Goal: Transaction & Acquisition: Download file/media

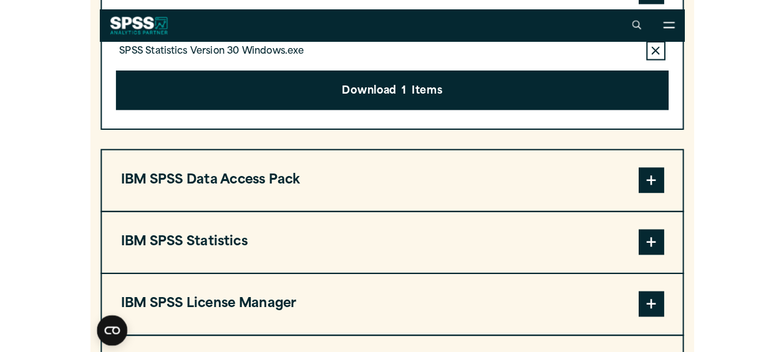
scroll to position [973, 0]
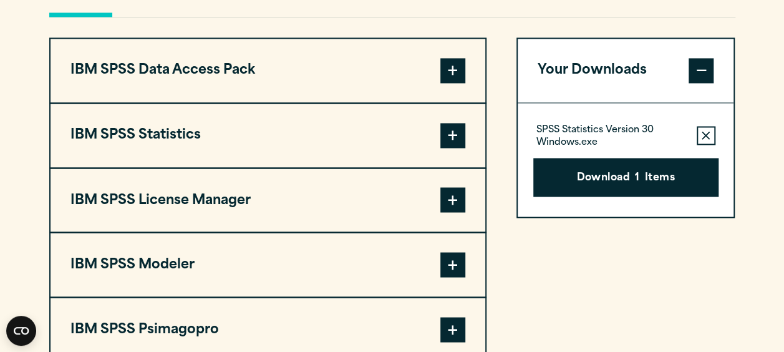
click at [326, 144] on button "IBM SPSS Statistics" at bounding box center [268, 136] width 435 height 64
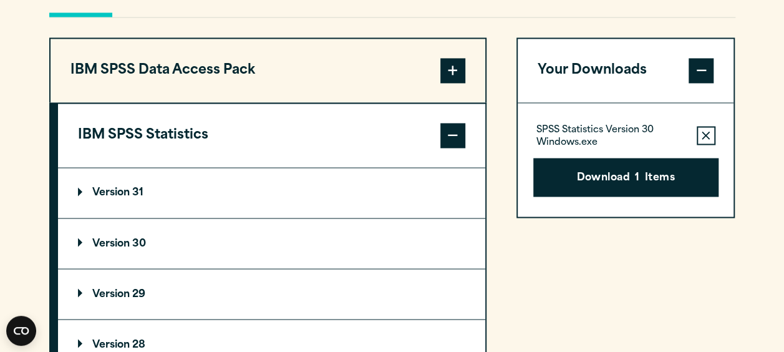
click at [263, 233] on summary "Version 30" at bounding box center [271, 243] width 427 height 50
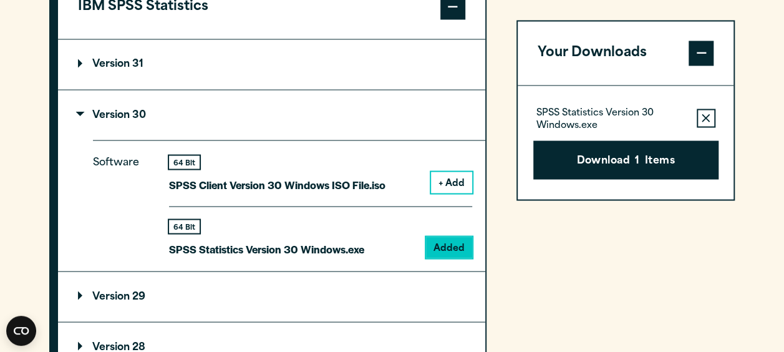
scroll to position [1116, 0]
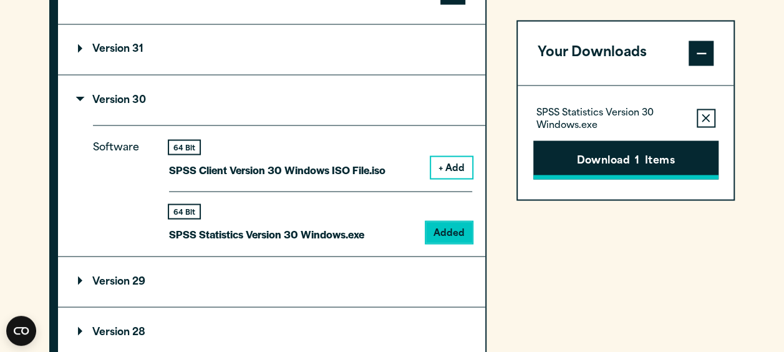
click at [615, 157] on button "Download 1 Items" at bounding box center [625, 159] width 185 height 39
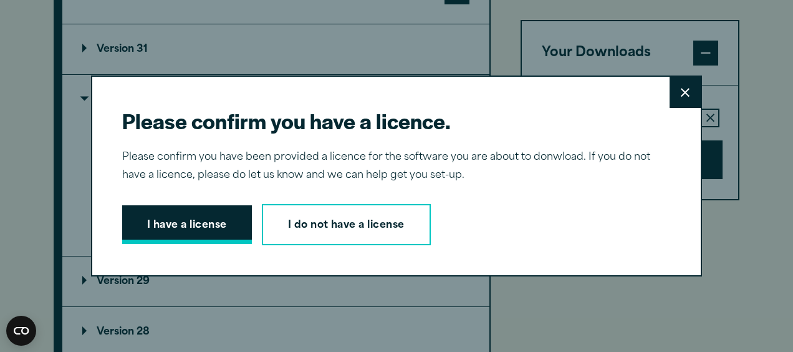
click at [198, 220] on button "I have a license" at bounding box center [187, 224] width 130 height 39
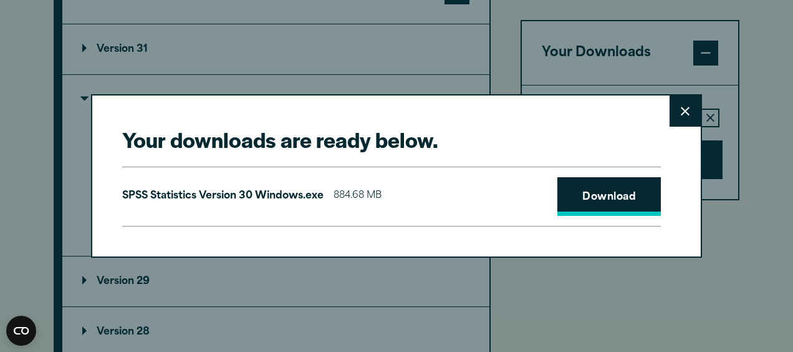
click at [593, 205] on link "Download" at bounding box center [610, 196] width 104 height 39
click at [673, 111] on button "Close" at bounding box center [685, 110] width 31 height 31
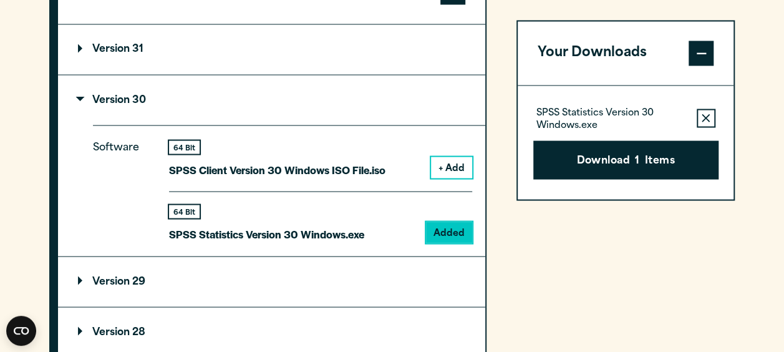
click at [747, 26] on section "Select your software downloads Use the table below to find and navigate to your…" at bounding box center [392, 210] width 784 height 1096
click at [639, 157] on span "1" at bounding box center [637, 161] width 4 height 16
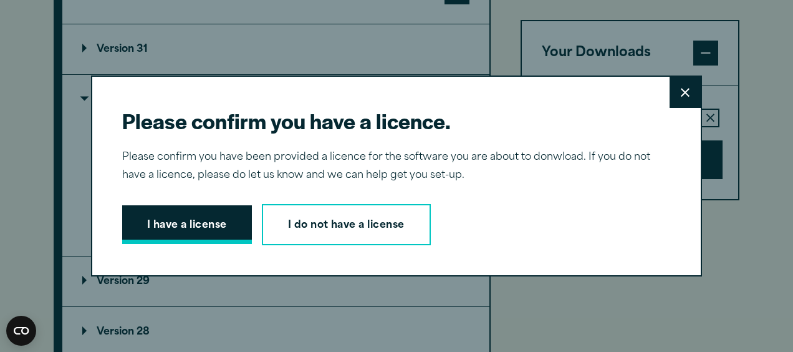
click at [207, 228] on button "I have a license" at bounding box center [187, 224] width 130 height 39
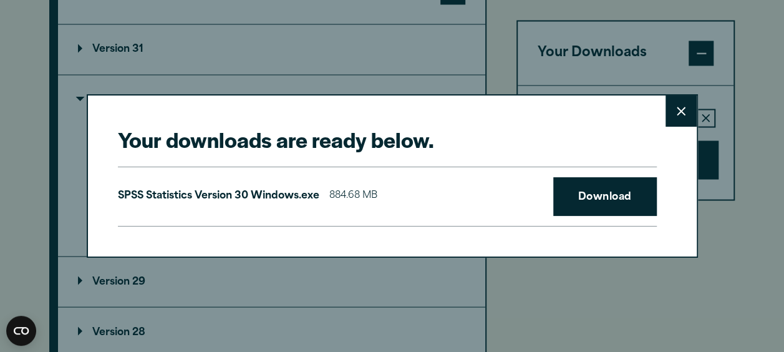
click at [684, 108] on icon at bounding box center [681, 111] width 9 height 9
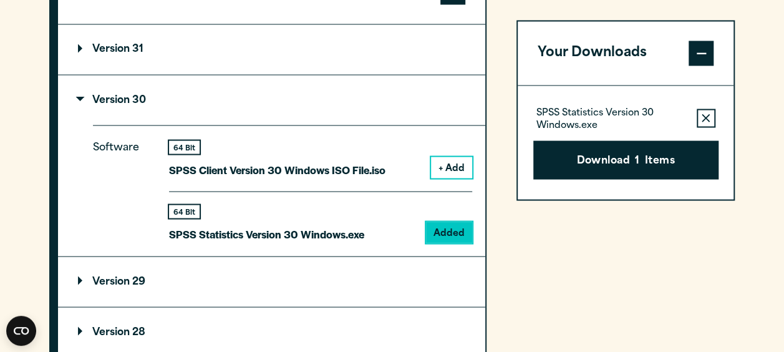
click at [665, 155] on button "Download 1 Items" at bounding box center [625, 159] width 185 height 39
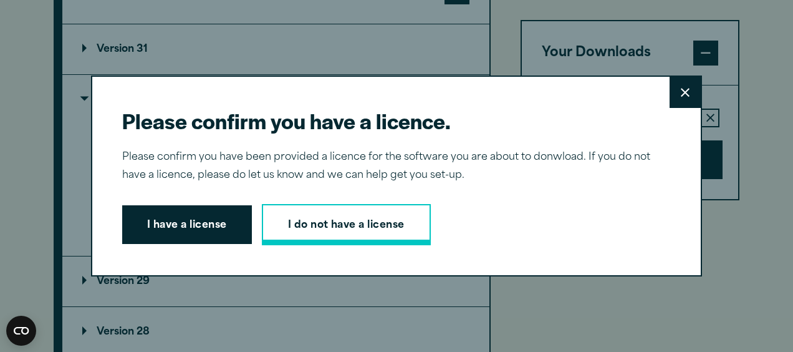
click at [343, 239] on link "I do not have a license" at bounding box center [346, 224] width 169 height 41
click at [208, 203] on div "Please confirm you have a licence. Close Please confirm you have been provided …" at bounding box center [396, 175] width 611 height 201
click at [210, 211] on button "I have a license" at bounding box center [187, 224] width 130 height 39
